Goal: Transaction & Acquisition: Purchase product/service

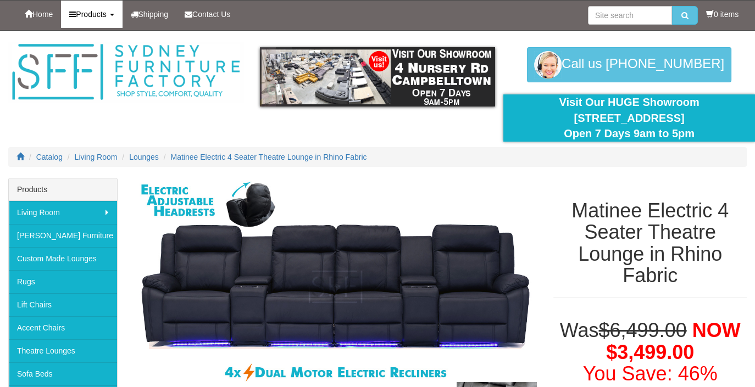
click at [105, 14] on span "Products" at bounding box center [91, 14] width 30 height 9
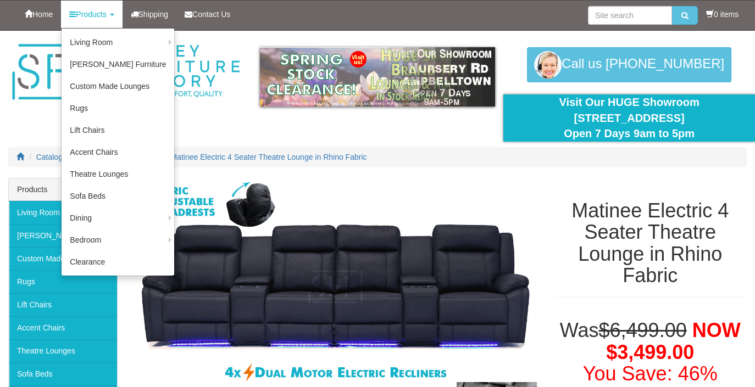
click at [0, 0] on link "Sofas" at bounding box center [0, 0] width 0 height 0
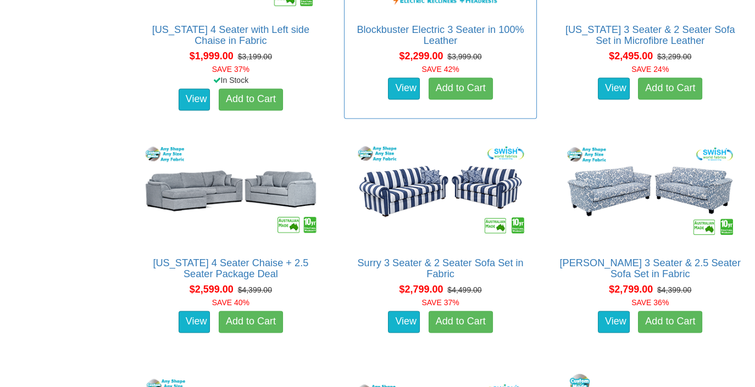
scroll to position [2200, 0]
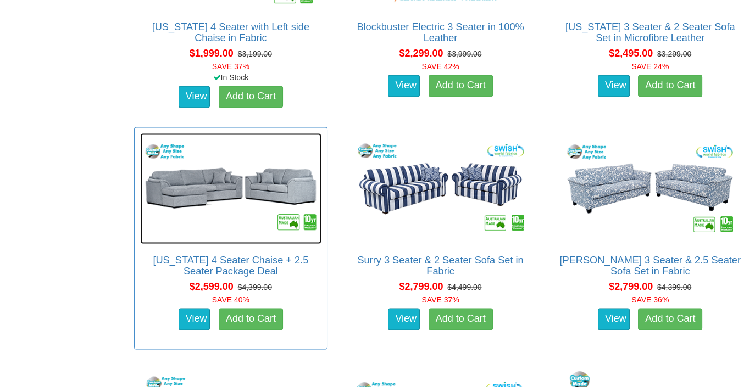
click at [288, 189] on img at bounding box center [230, 189] width 181 height 111
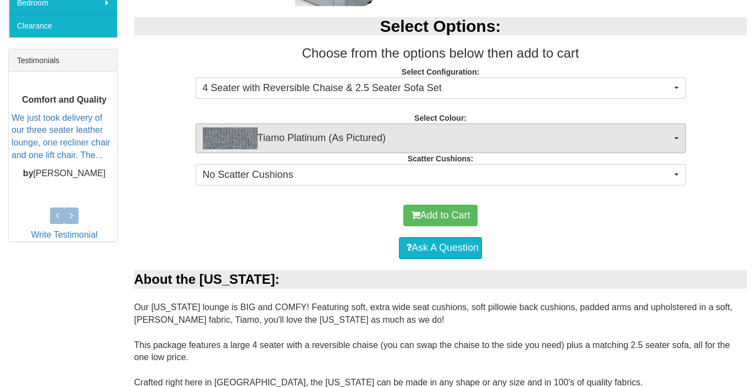
scroll to position [426, 0]
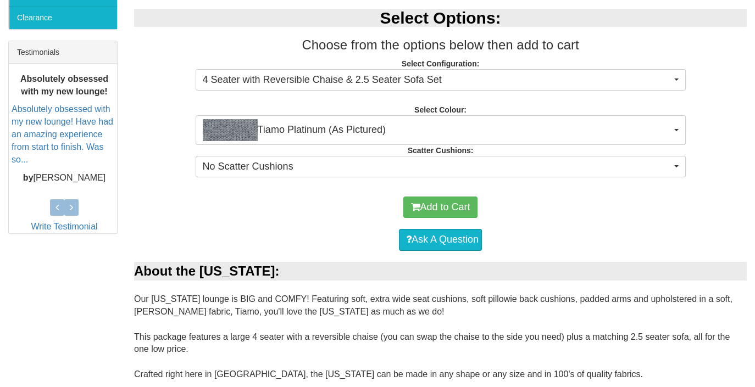
click at [551, 208] on div "Add to Cart" at bounding box center [441, 207] width 602 height 33
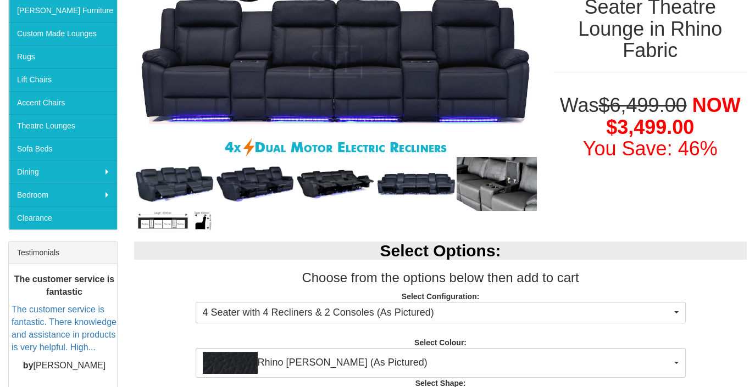
scroll to position [228, 0]
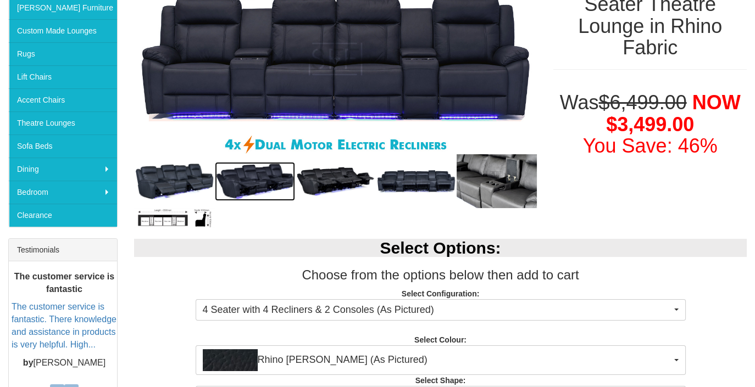
click at [258, 182] on img at bounding box center [255, 181] width 81 height 39
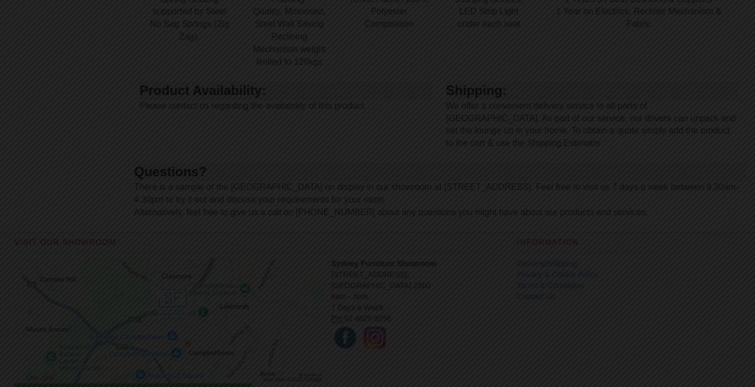
scroll to position [1338, 0]
